Goal: Task Accomplishment & Management: Manage account settings

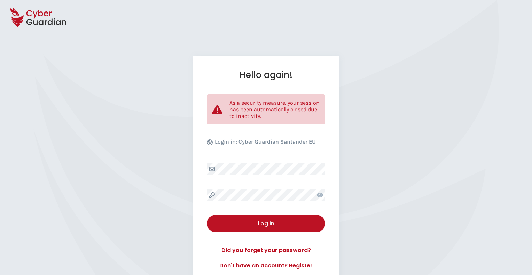
select select "English"
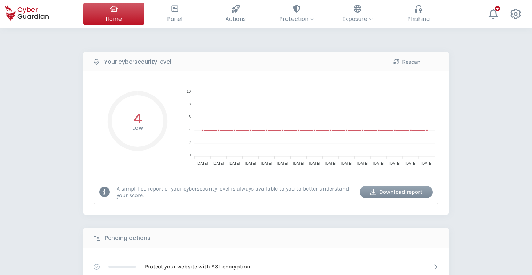
select select "English"
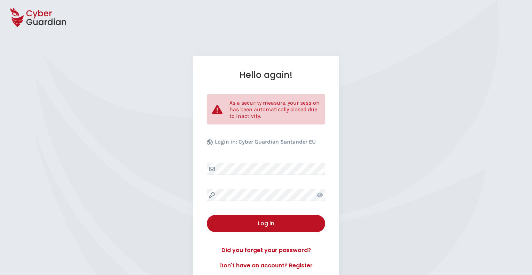
select select "English"
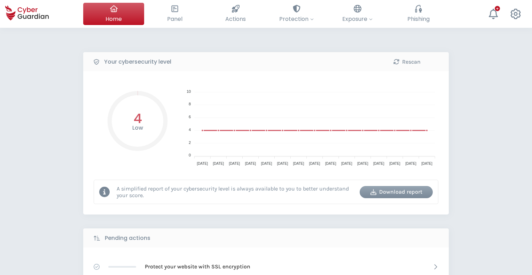
select select "English"
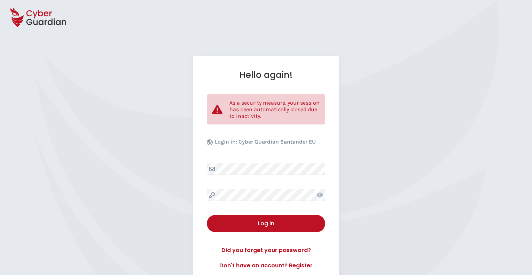
select select "English"
